Goal: Task Accomplishment & Management: Manage account settings

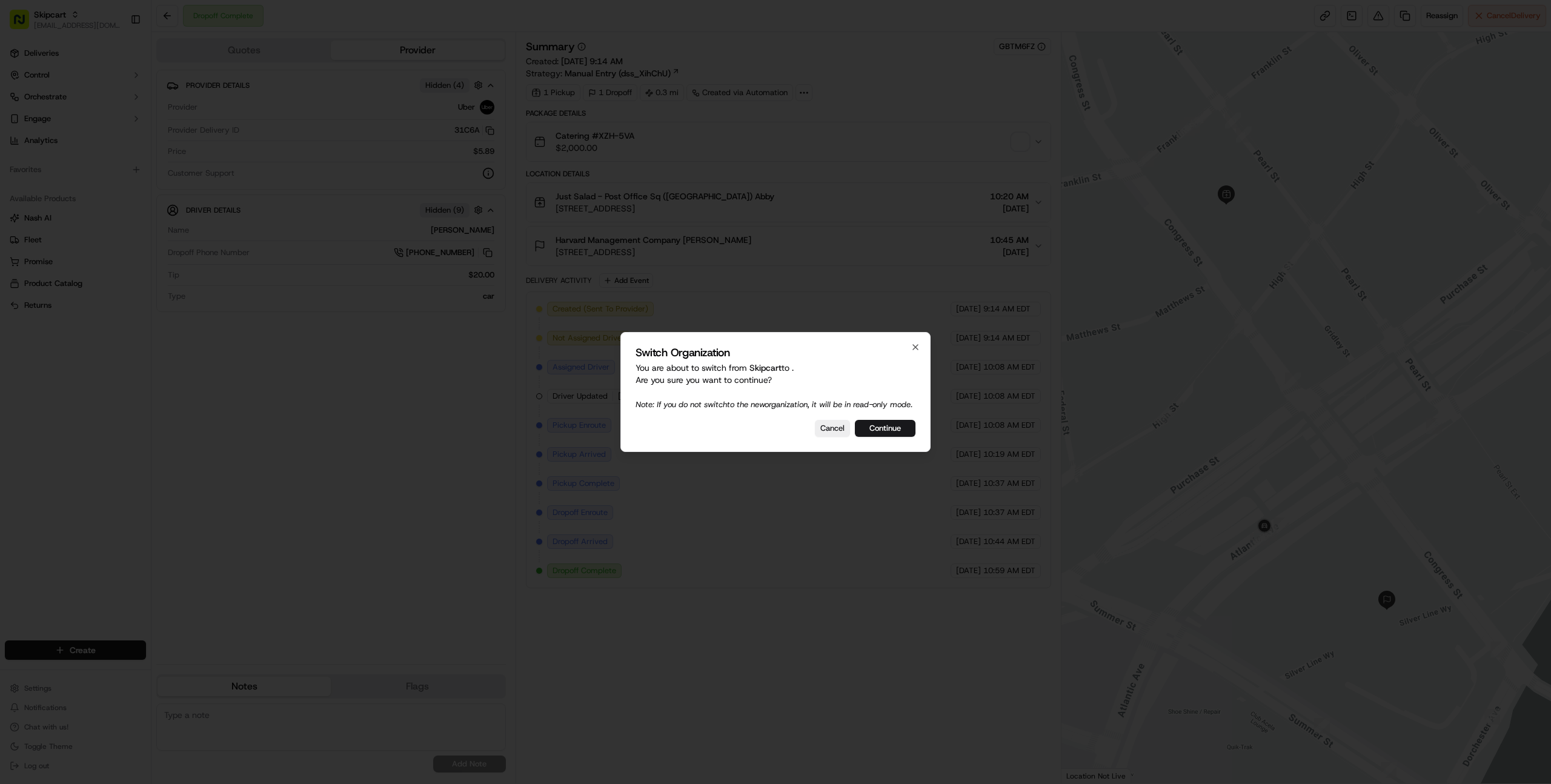
click at [311, 416] on div at bounding box center [776, 392] width 1551 height 784
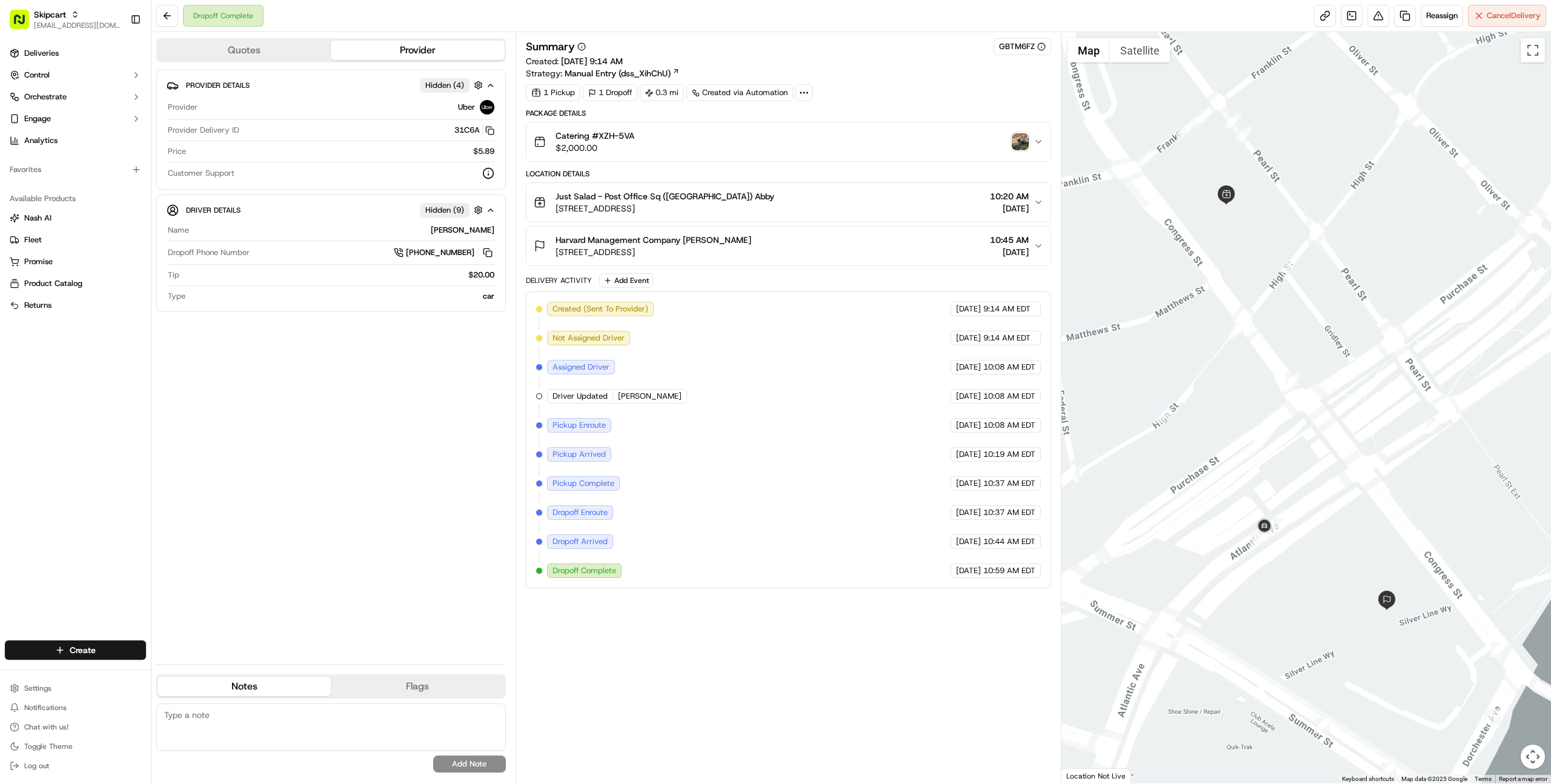
click at [638, 147] on div "Catering #XZH-5VA $2,000.00" at bounding box center [783, 141] width 500 height 25
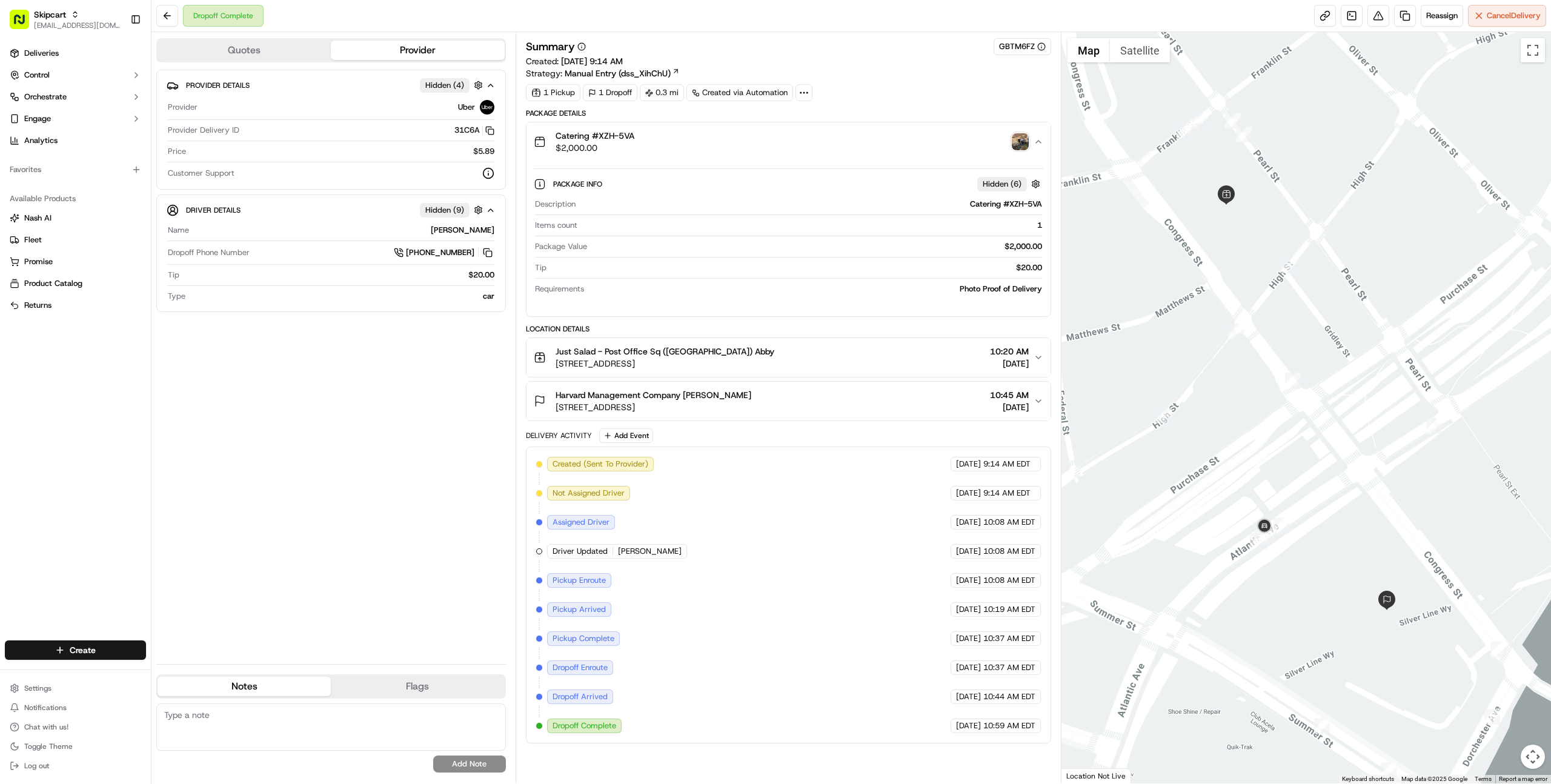
click at [638, 147] on div "Catering #XZH-5VA $2,000.00" at bounding box center [783, 141] width 500 height 25
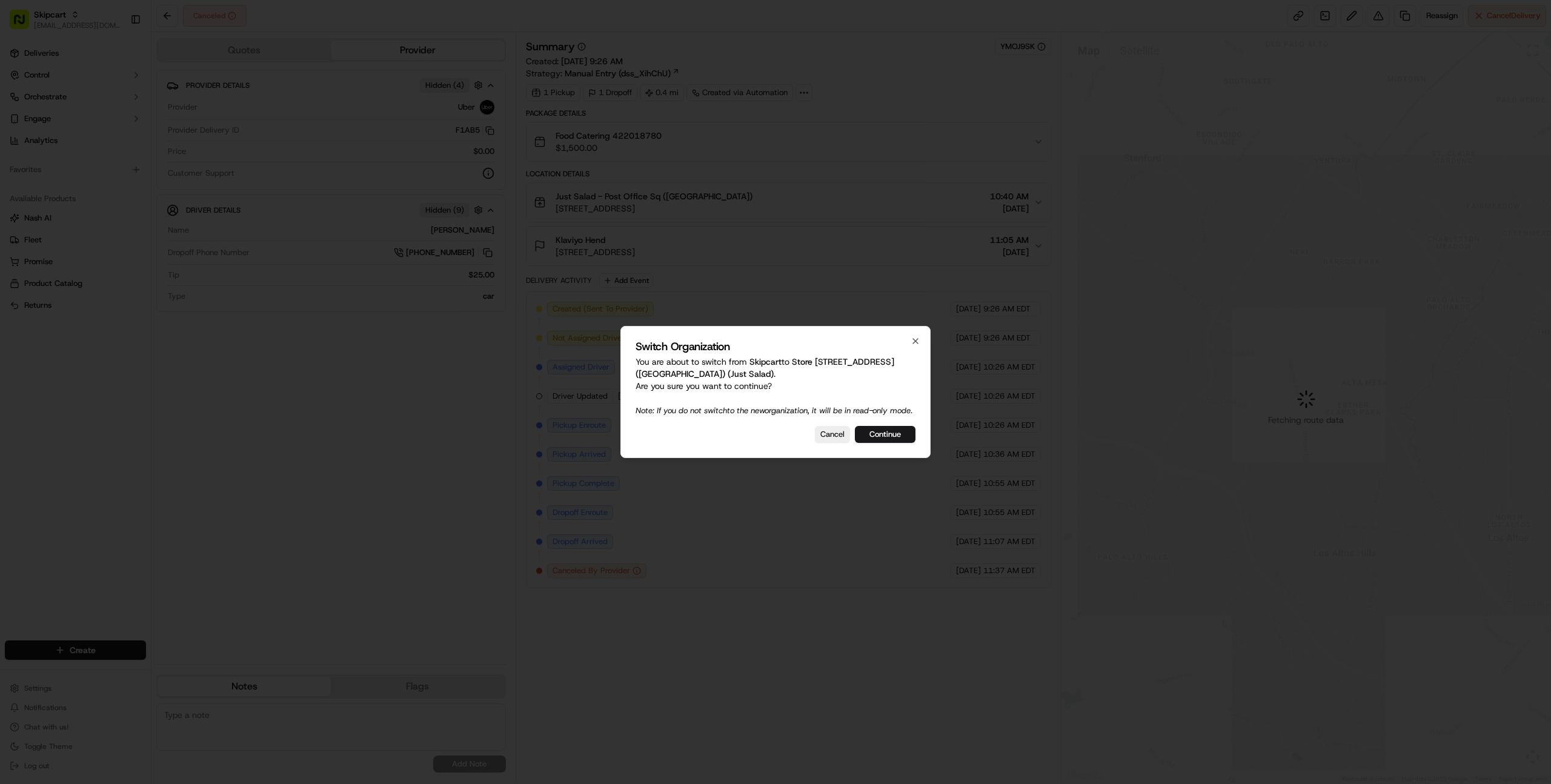
click at [378, 338] on div at bounding box center [776, 392] width 1551 height 784
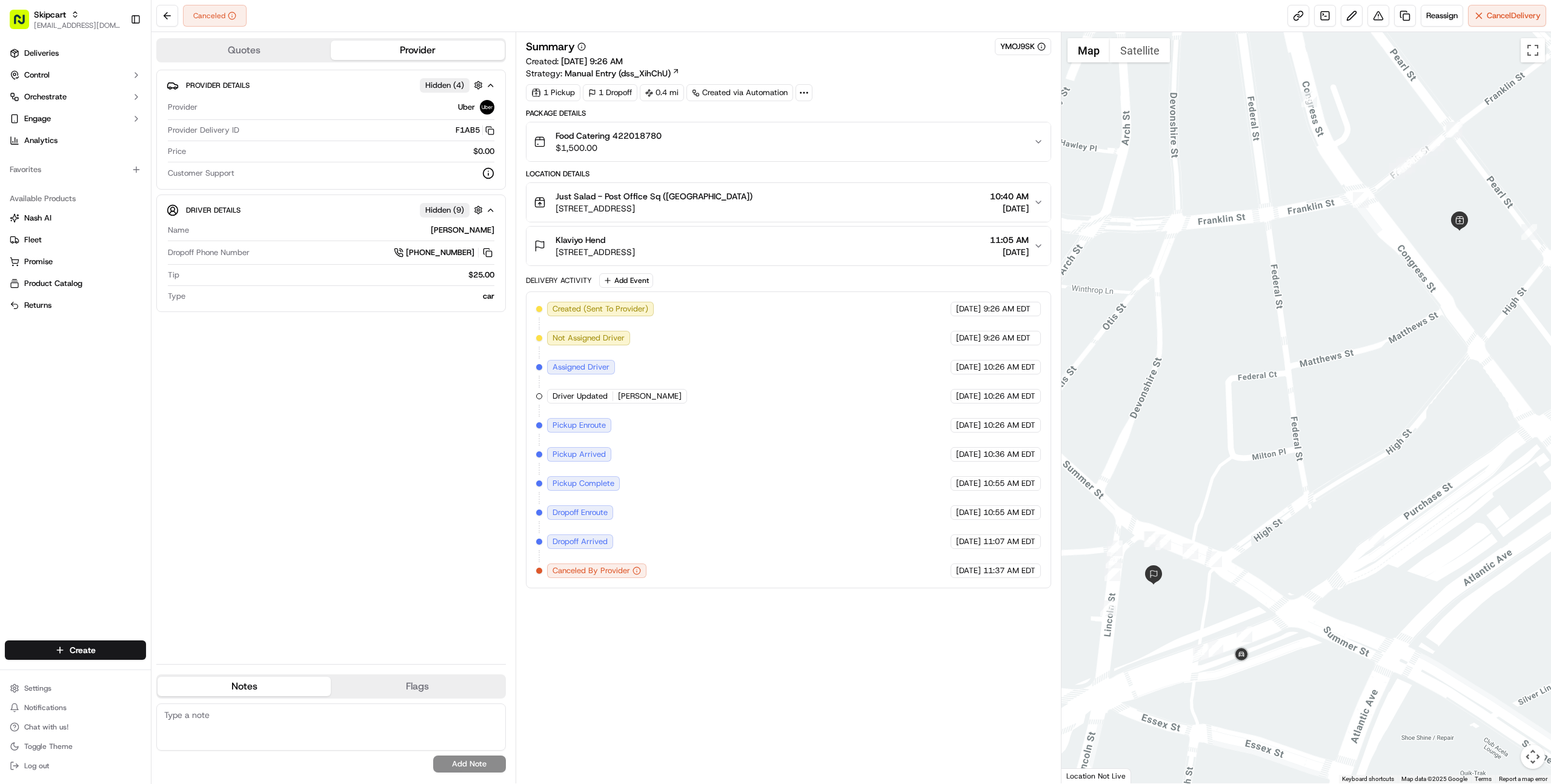
click at [704, 141] on div "Food Catering 422018780 $1,500.00" at bounding box center [783, 141] width 500 height 25
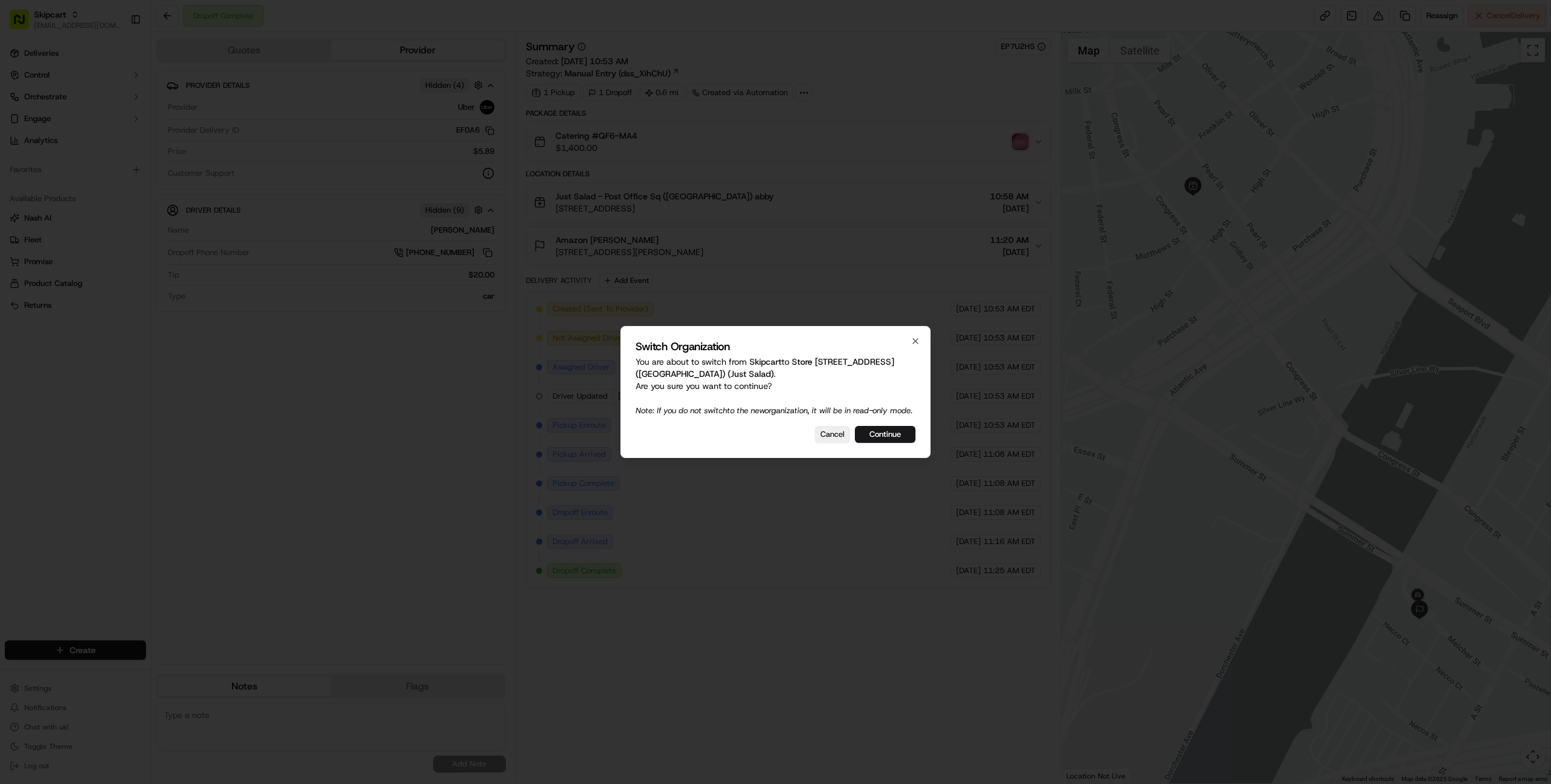
click at [161, 457] on div at bounding box center [776, 392] width 1551 height 784
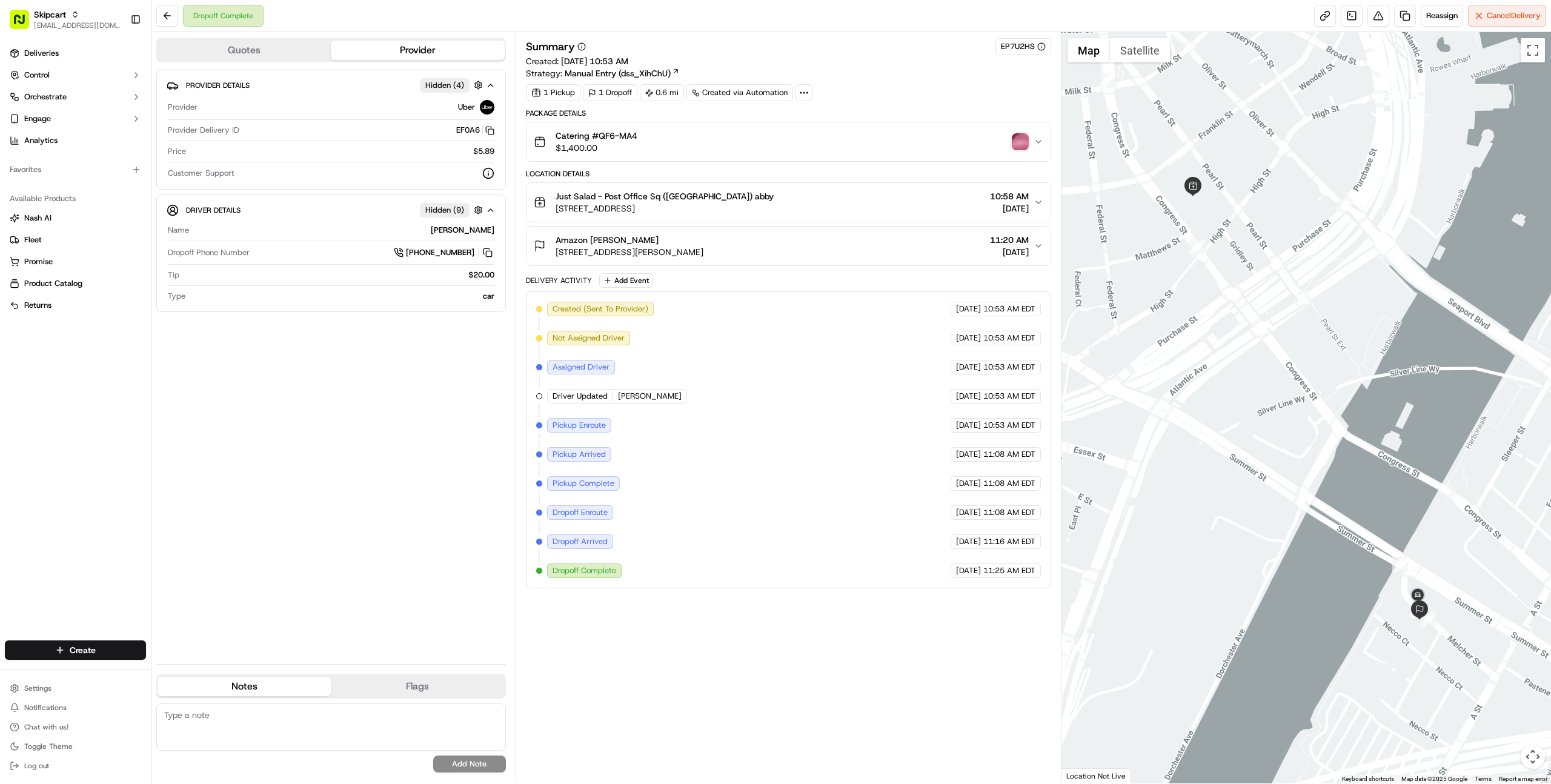
click at [1015, 139] on img "button" at bounding box center [1020, 141] width 17 height 17
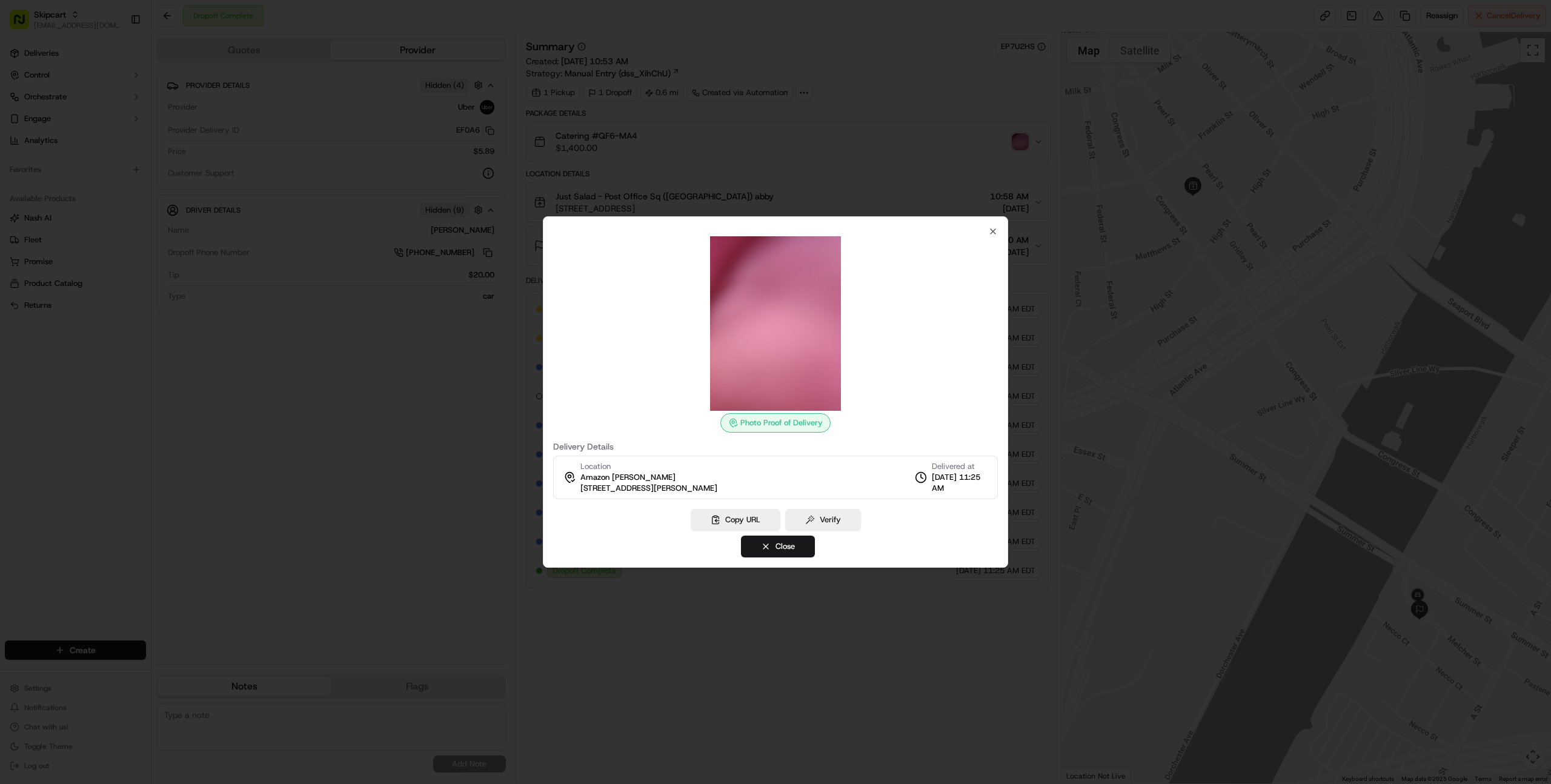
click at [300, 434] on div at bounding box center [776, 392] width 1551 height 784
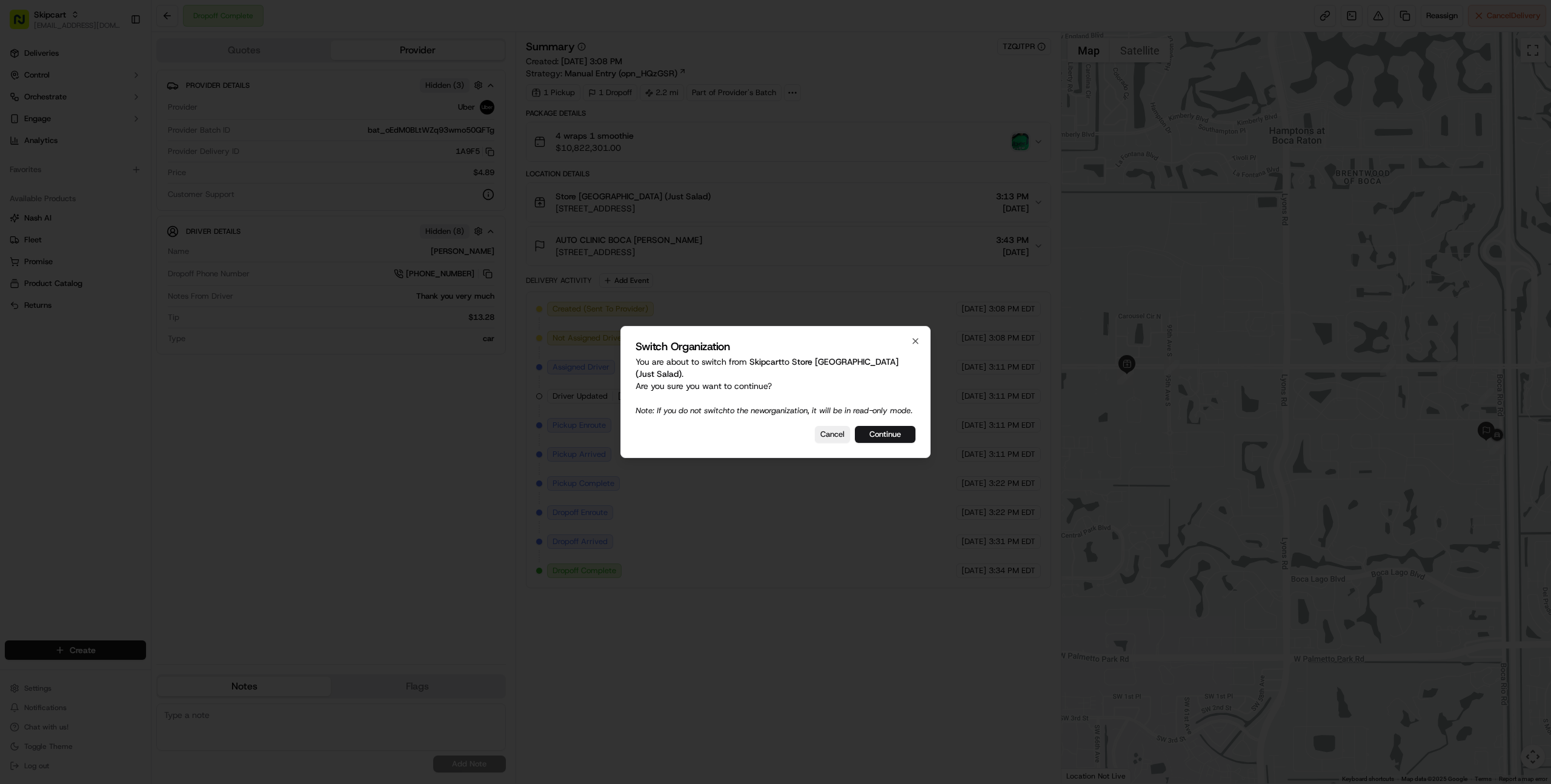
click at [320, 334] on div at bounding box center [776, 392] width 1551 height 784
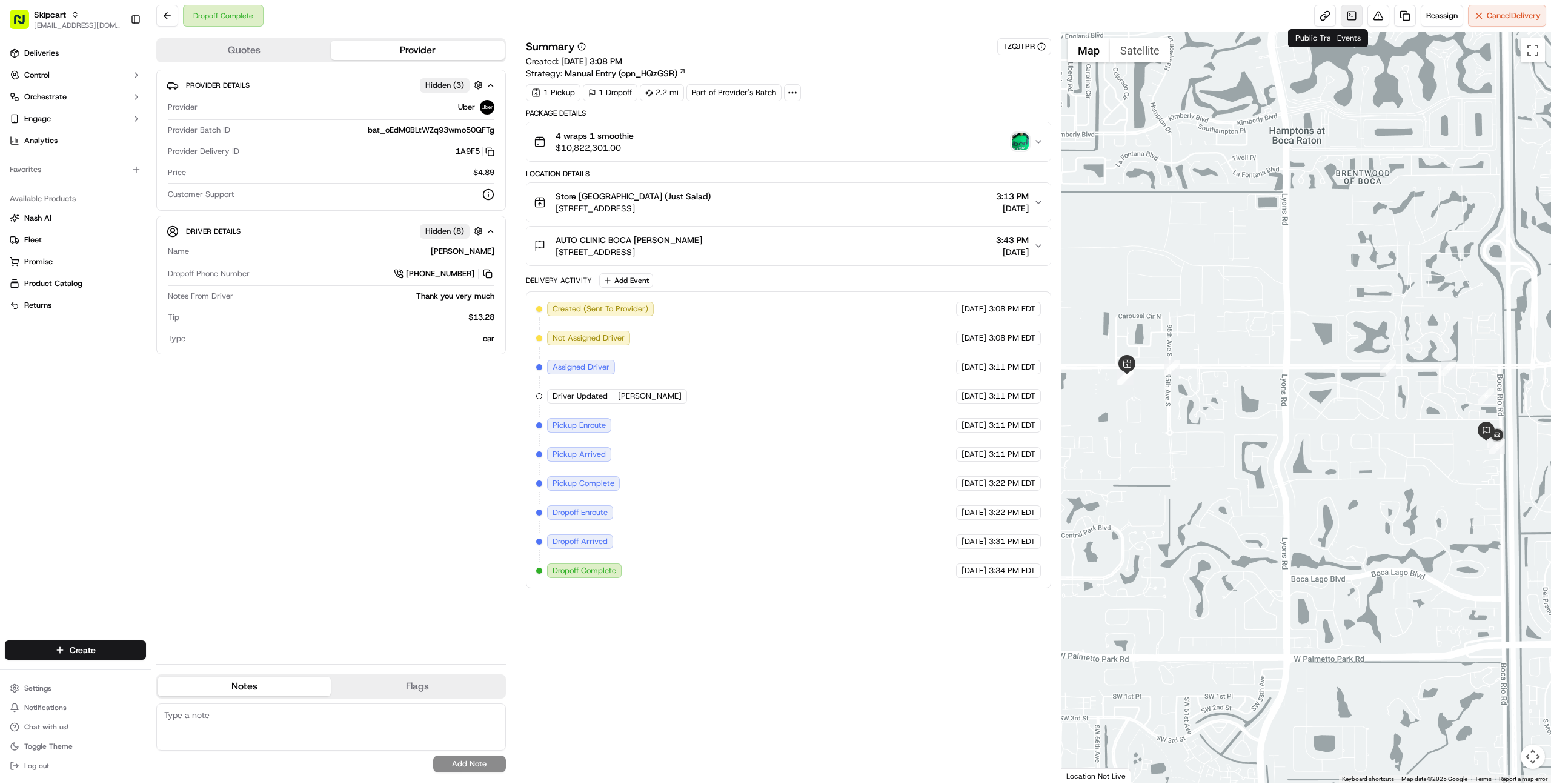
click at [1349, 14] on link at bounding box center [1352, 16] width 22 height 22
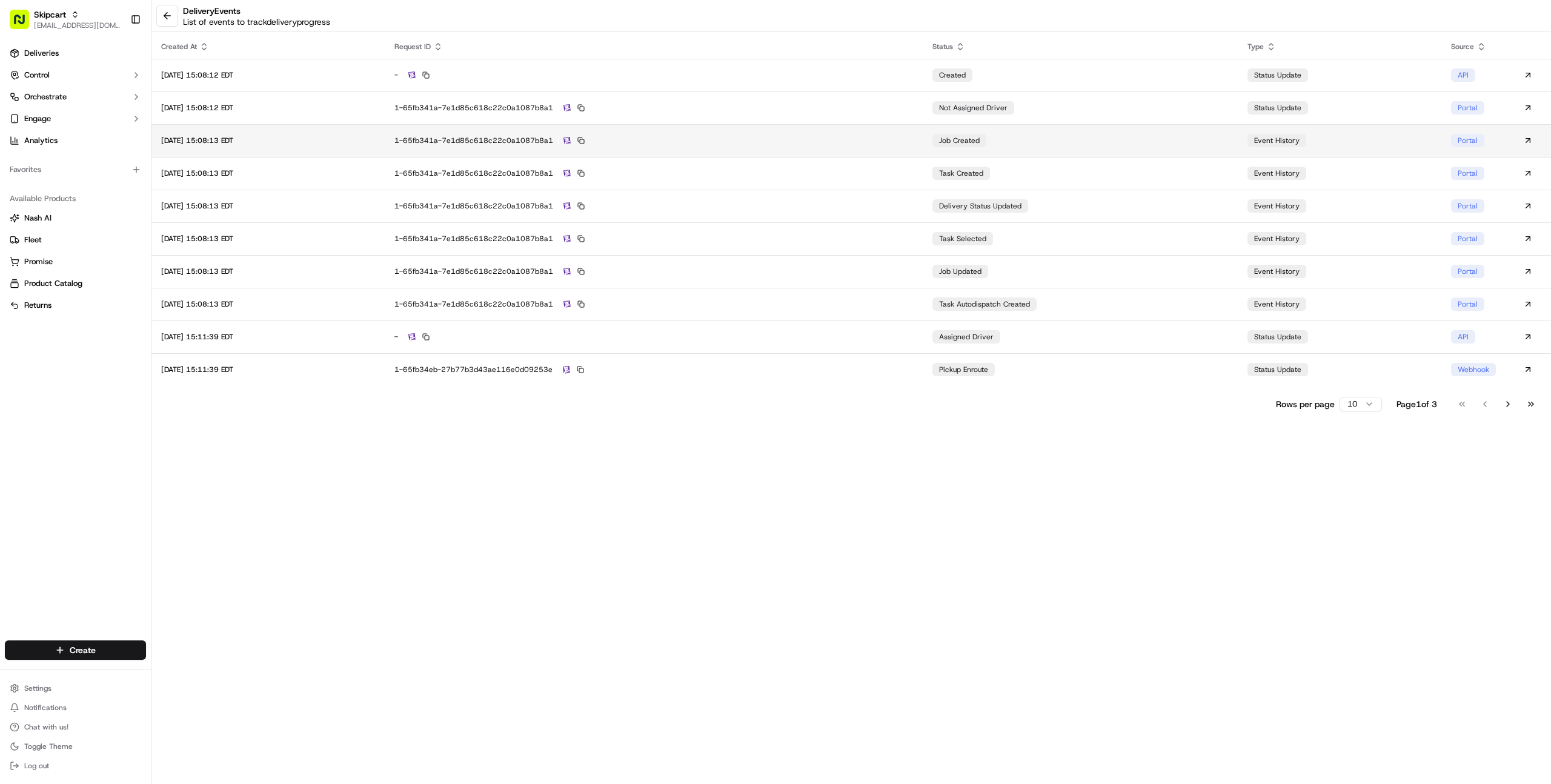
click at [896, 140] on div "1-65fb341a-7e1d85c618c22c0a1087b8a1" at bounding box center [653, 140] width 519 height 11
click at [158, 19] on button at bounding box center [167, 16] width 22 height 22
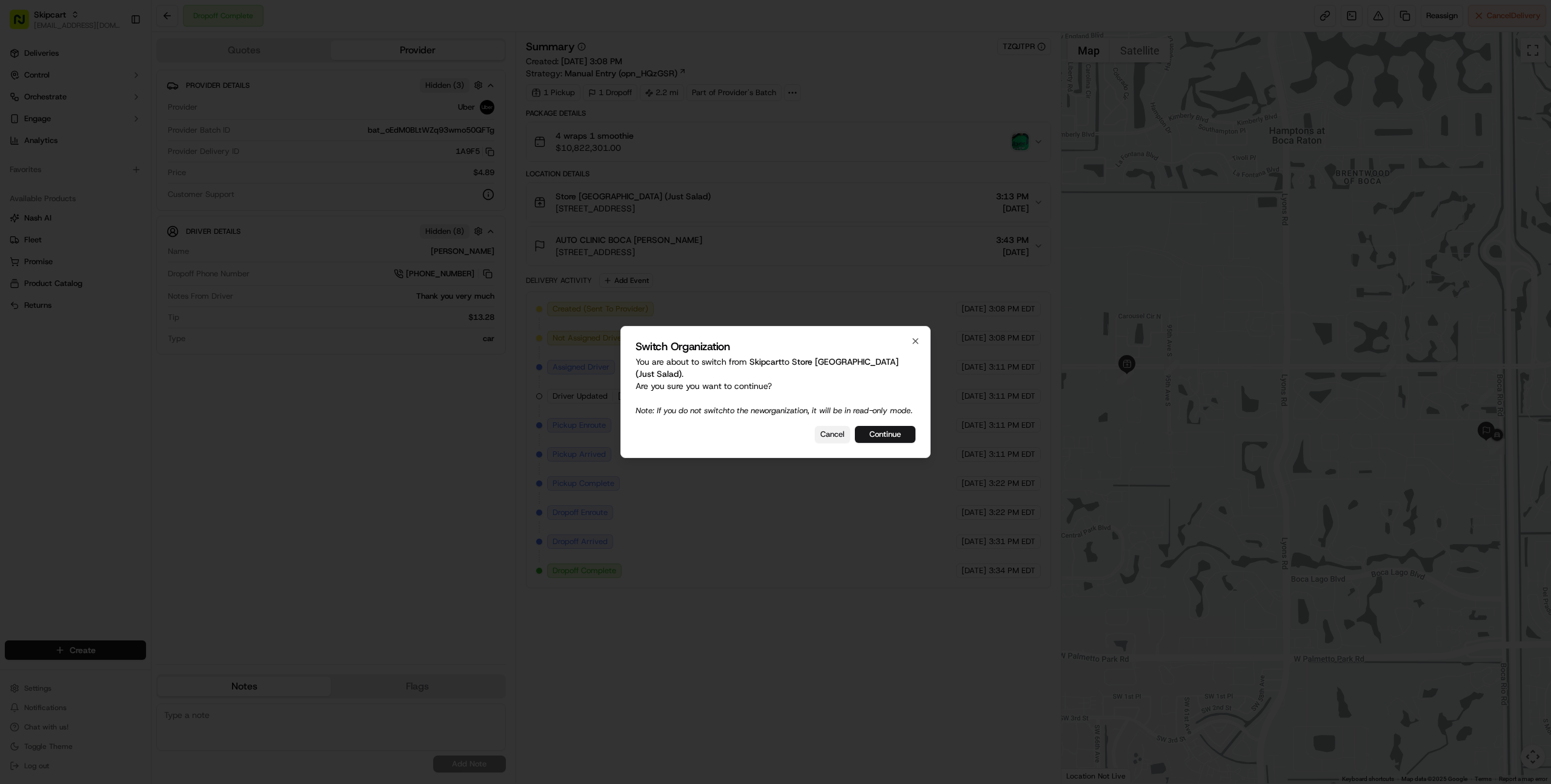
click at [824, 439] on button "Cancel" at bounding box center [833, 434] width 35 height 17
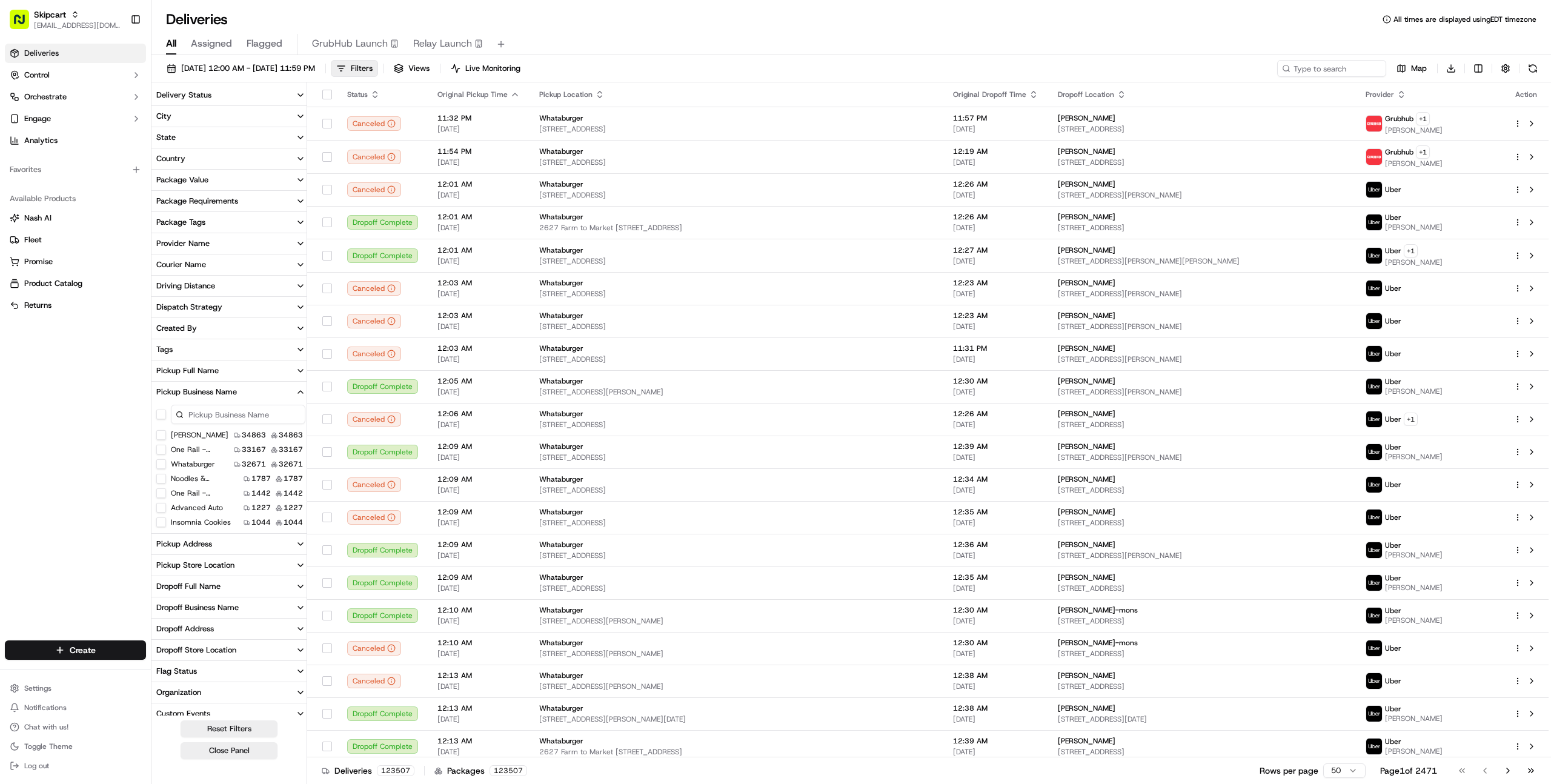
scroll to position [264, 0]
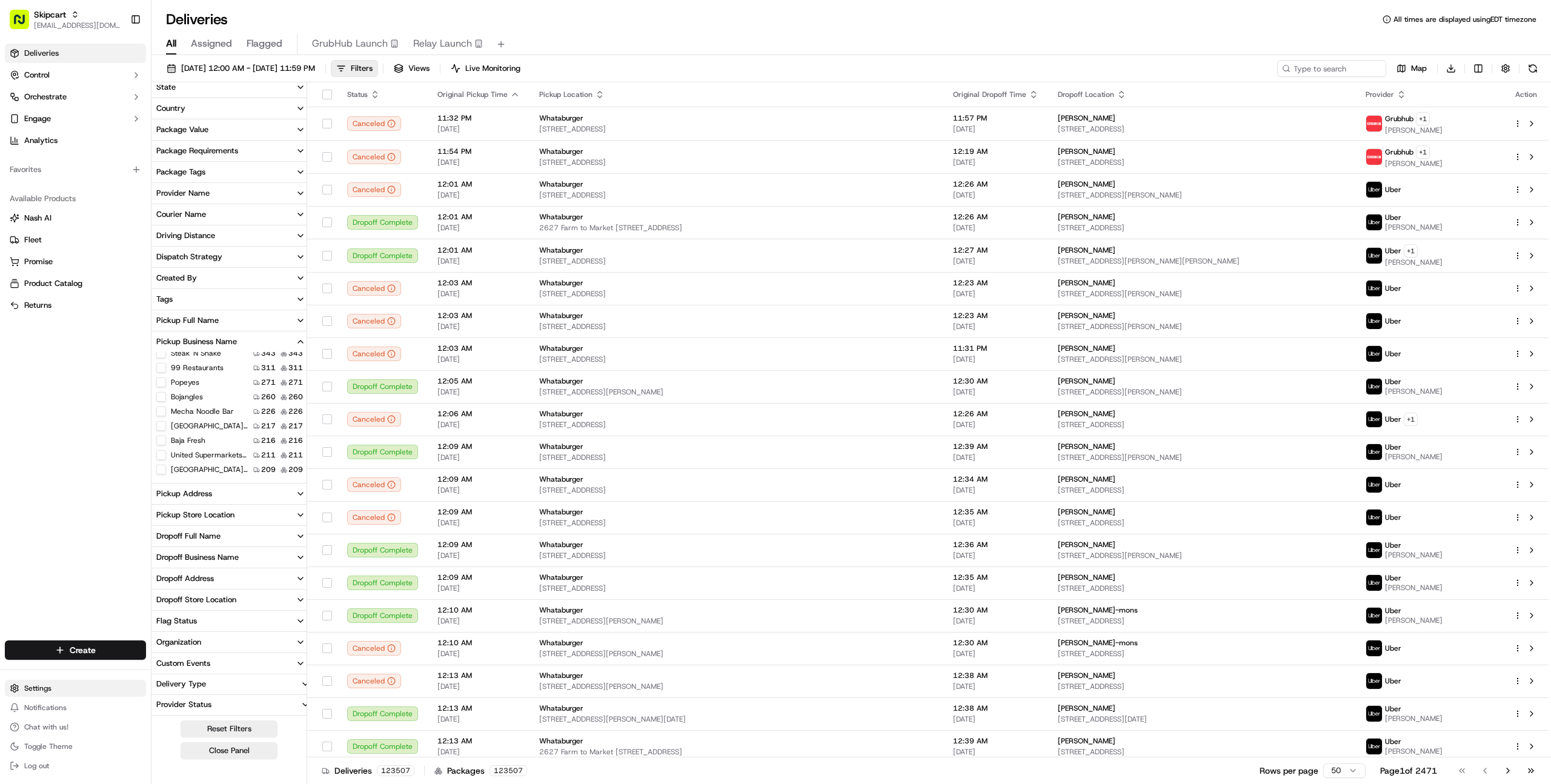
click at [35, 690] on html "Skipcart farooq@usenash.com Toggle Sidebar Deliveries Control Orchestrate Engag…" at bounding box center [776, 392] width 1551 height 784
click at [201, 763] on link "Feature Flags" at bounding box center [219, 762] width 135 height 18
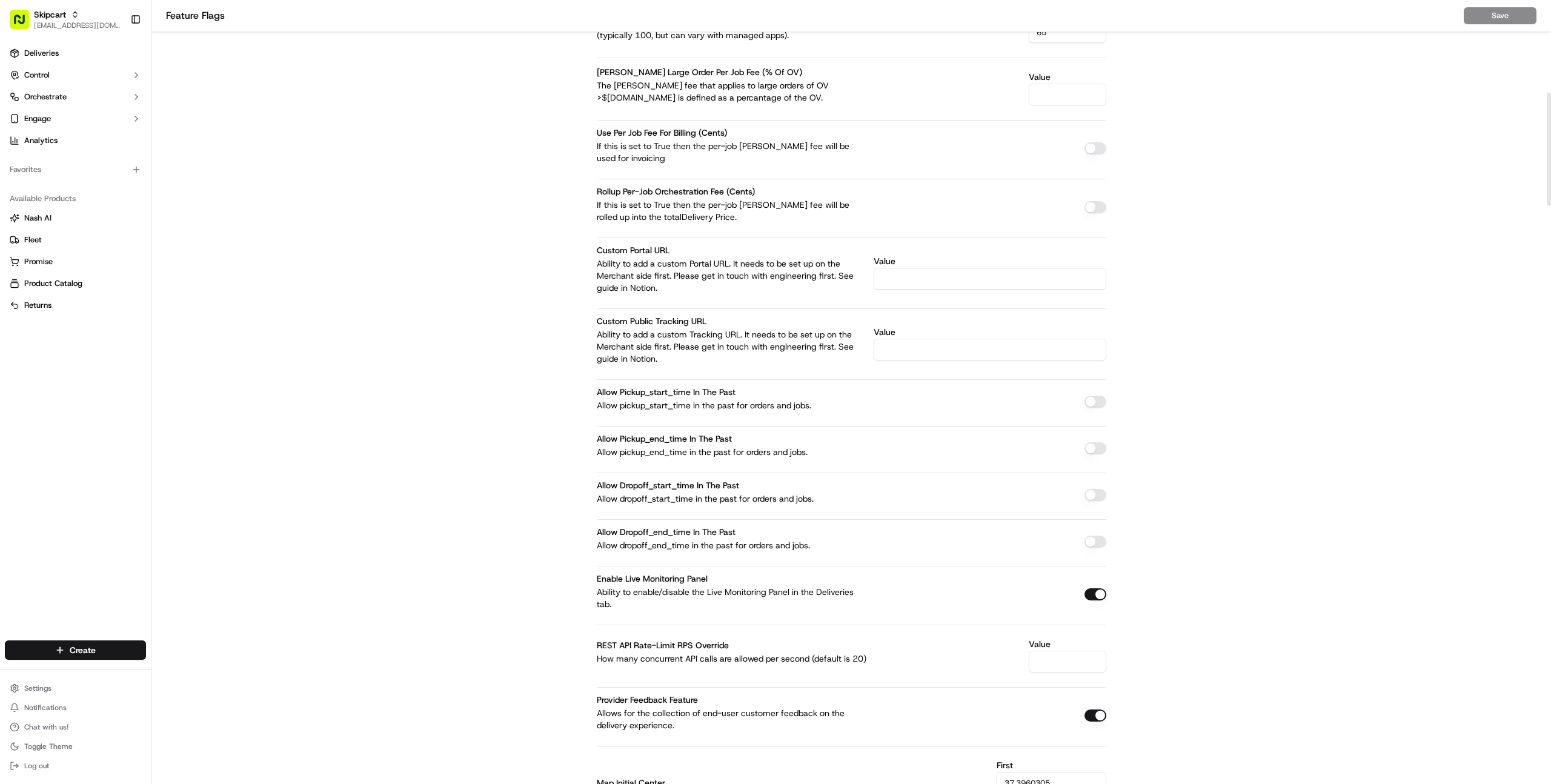
scroll to position [1885, 0]
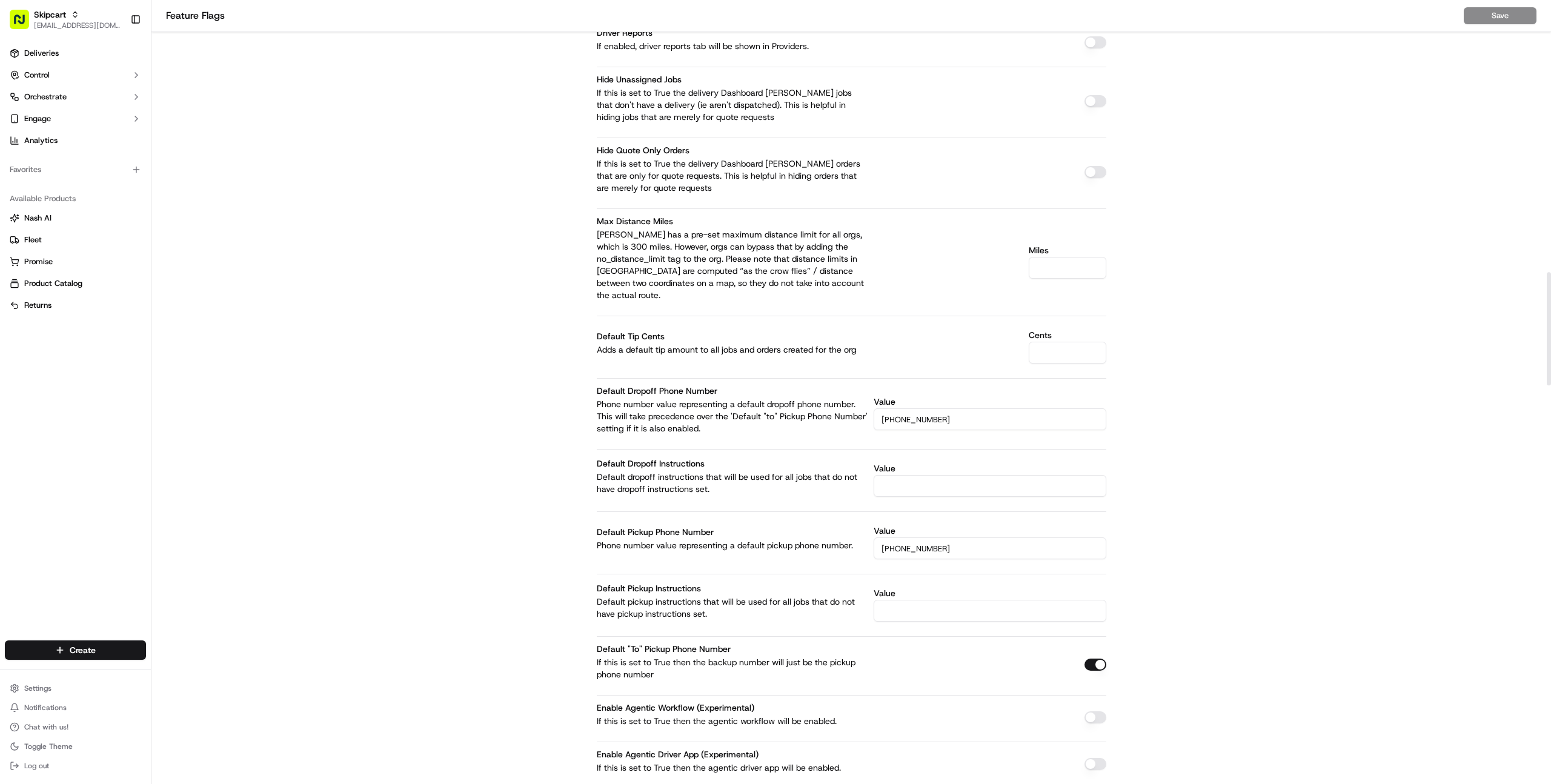
click at [621, 525] on div "Default Pickup Phone Number Phone number value representing a default pickup ph…" at bounding box center [733, 538] width 273 height 27
copy label "Default Pickup Phone Number"
click at [55, 124] on button "Engage" at bounding box center [75, 119] width 141 height 19
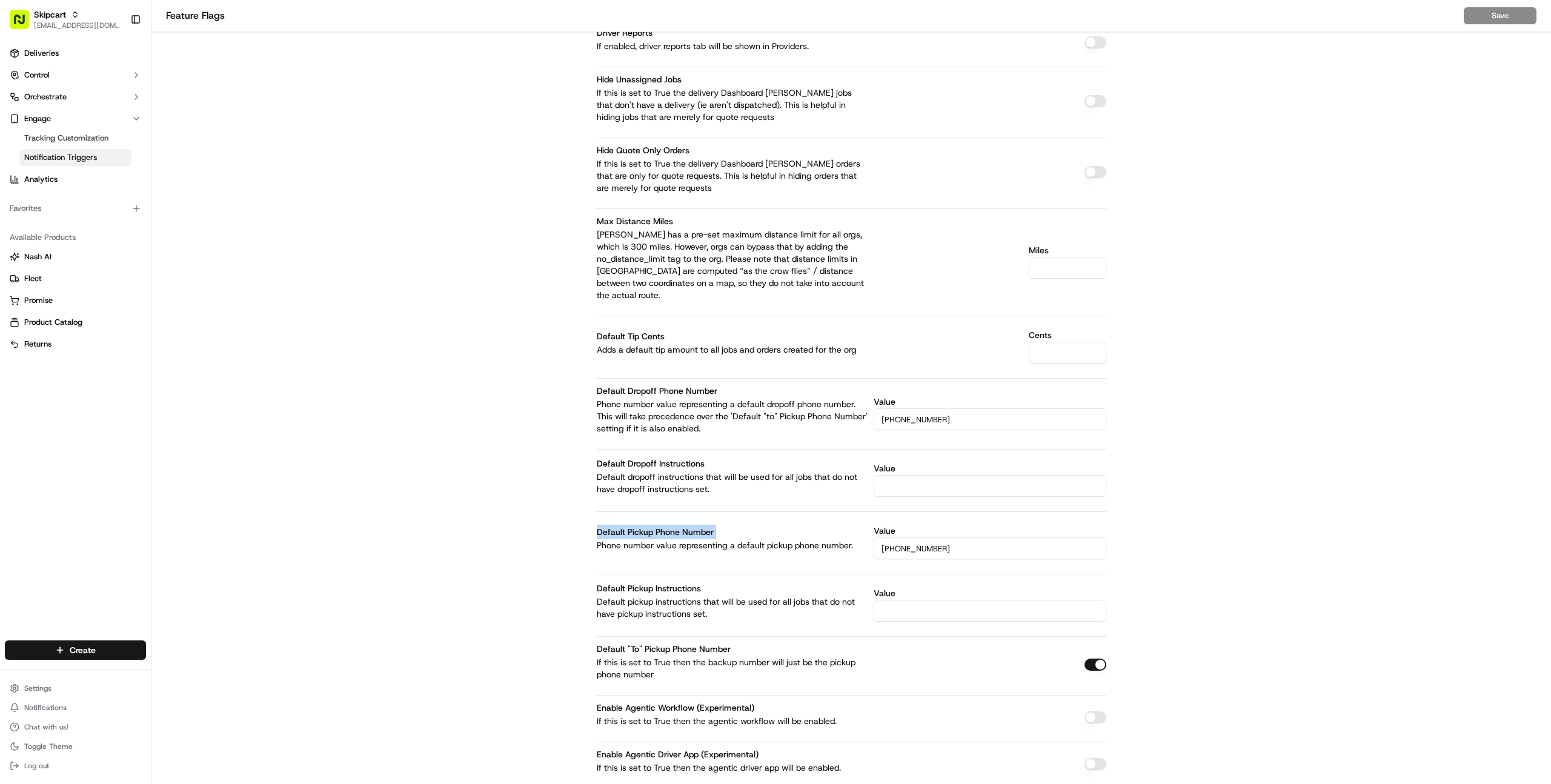
click at [73, 153] on span "Notification Triggers" at bounding box center [61, 158] width 73 height 11
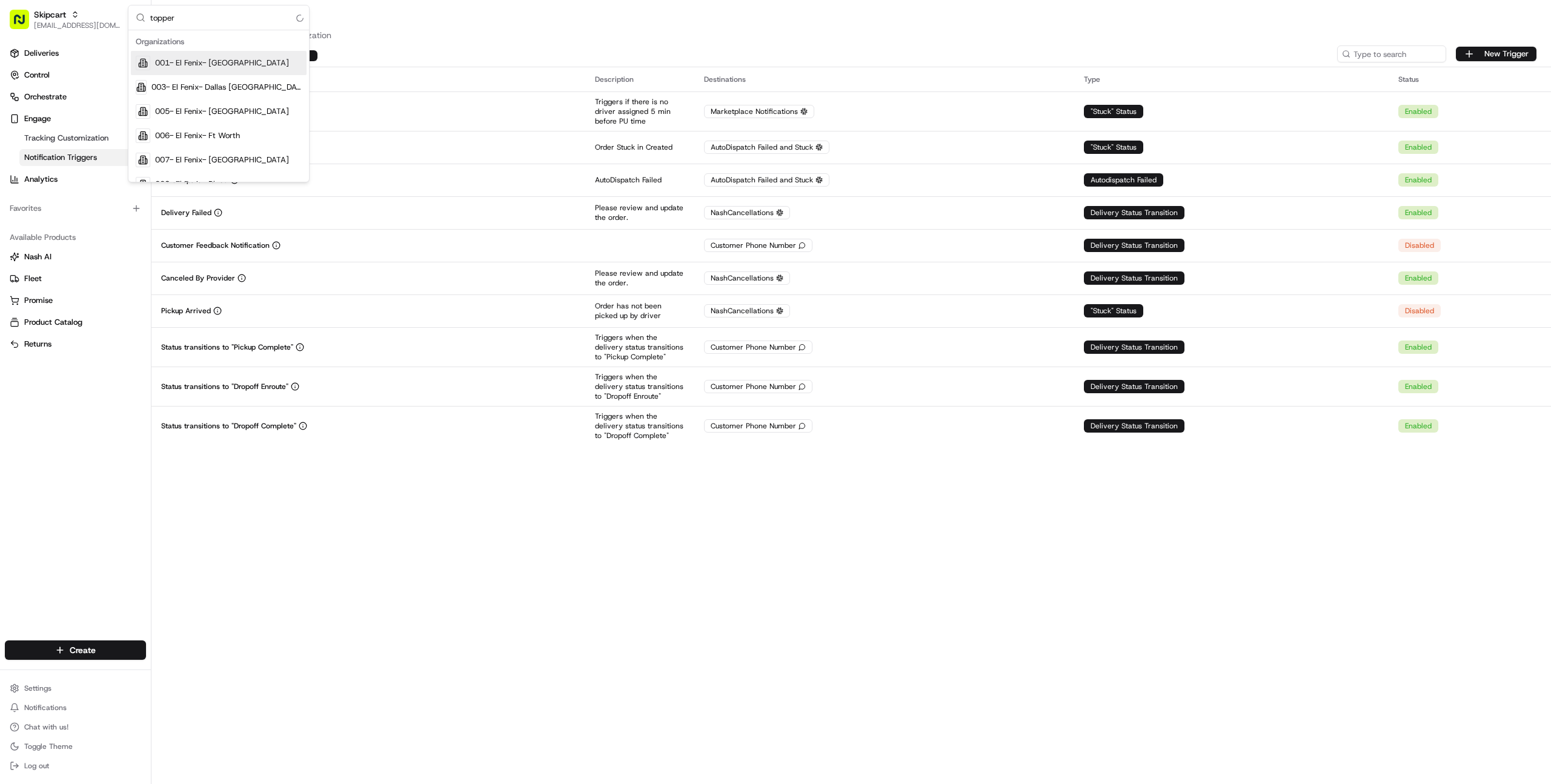
type input "toppers"
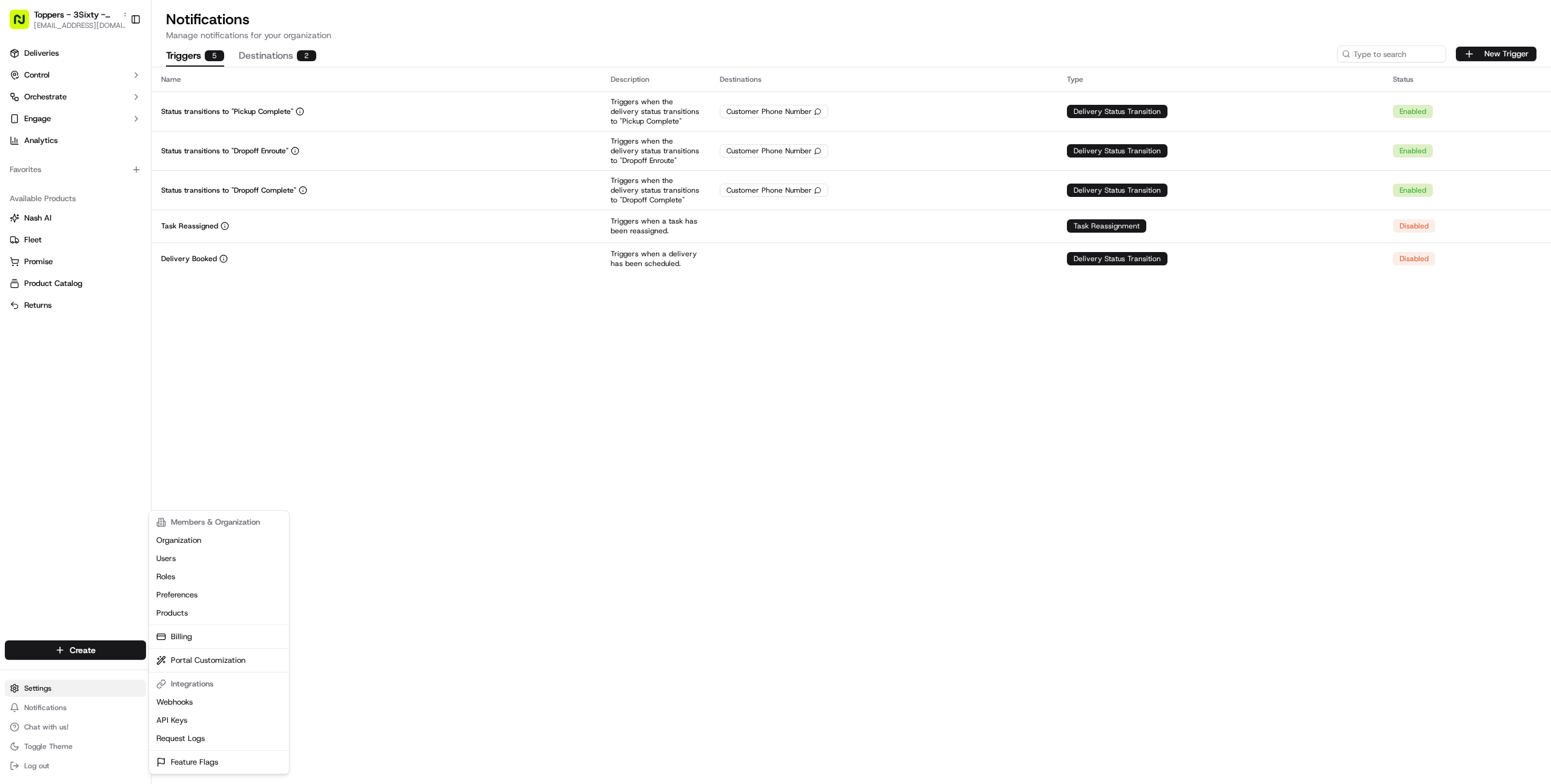
click at [56, 686] on html "Toppers - 3Sixty - St Cloud farooq@usenash.com Toggle Sidebar Deliveries Contro…" at bounding box center [776, 392] width 1551 height 784
click at [186, 758] on link "Feature Flags" at bounding box center [219, 762] width 135 height 18
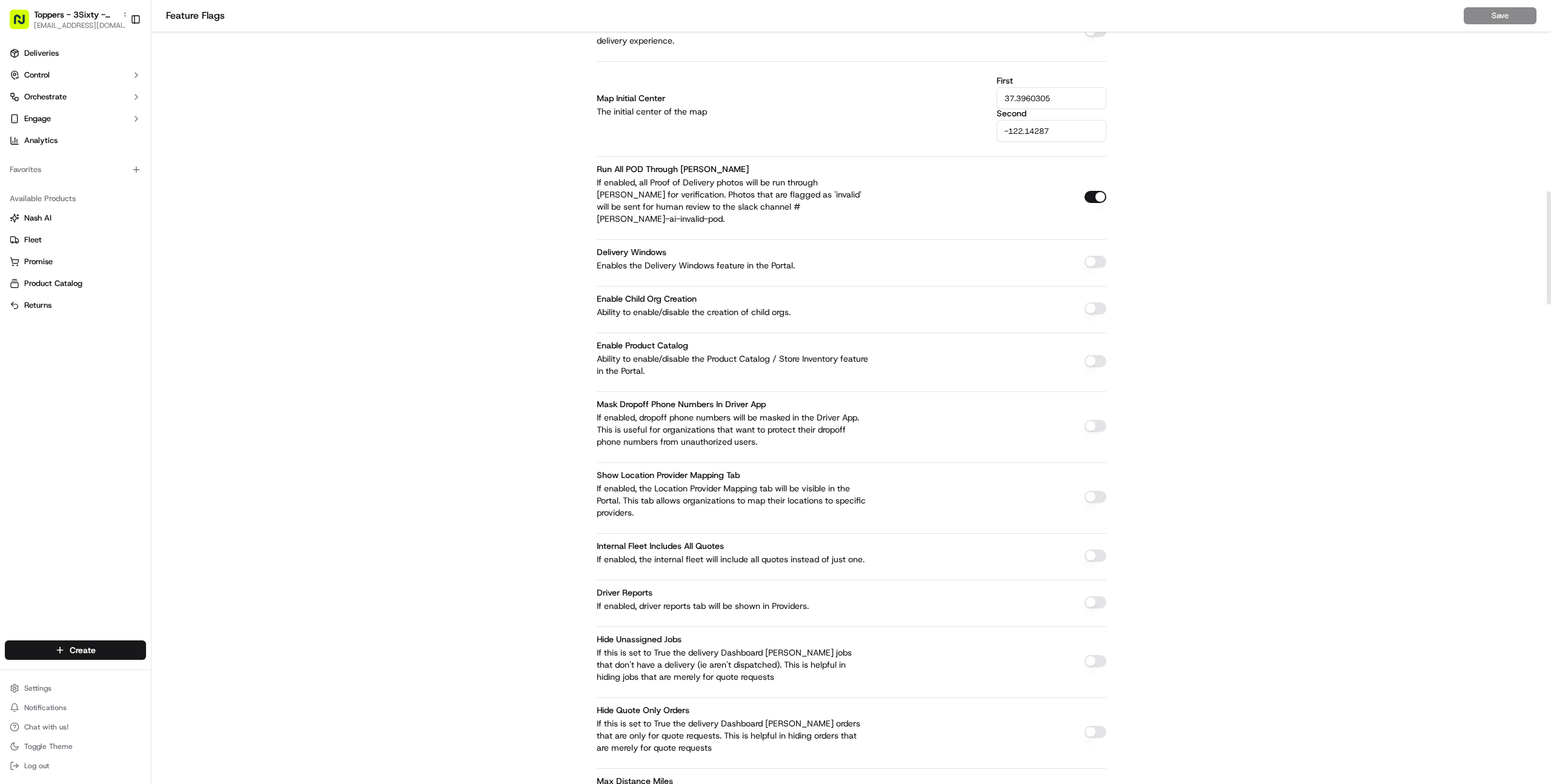
scroll to position [1859, 0]
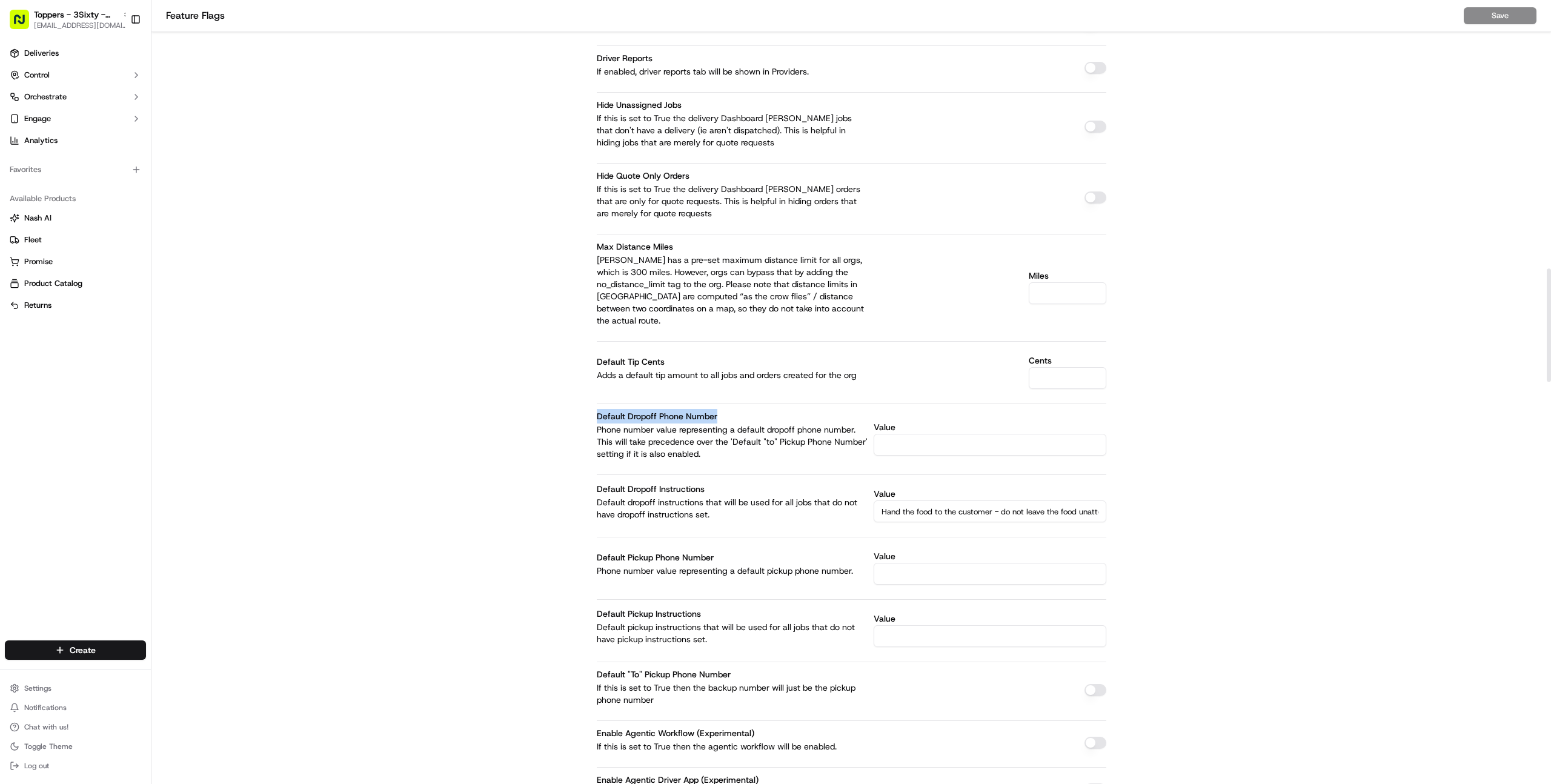
drag, startPoint x: 597, startPoint y: 394, endPoint x: 730, endPoint y: 392, distance: 133.0
copy label "Default Dropoff Phone Number"
